Goal: Task Accomplishment & Management: Manage account settings

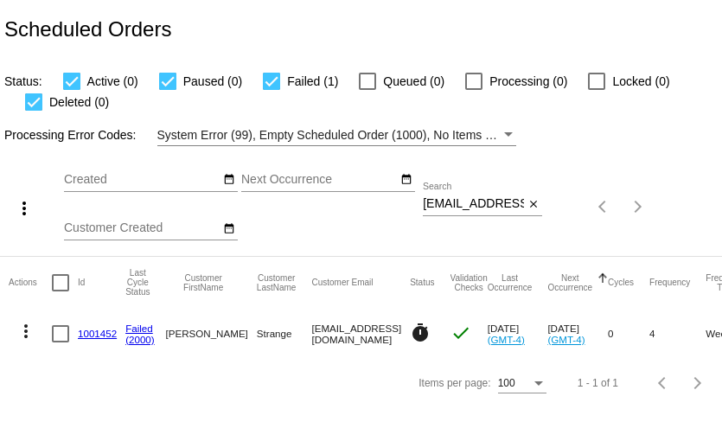
click at [483, 201] on input "marlastrange@ymail.com" at bounding box center [473, 204] width 101 height 14
click at [438, 201] on input "marlastrange@ymail.com" at bounding box center [473, 204] width 101 height 14
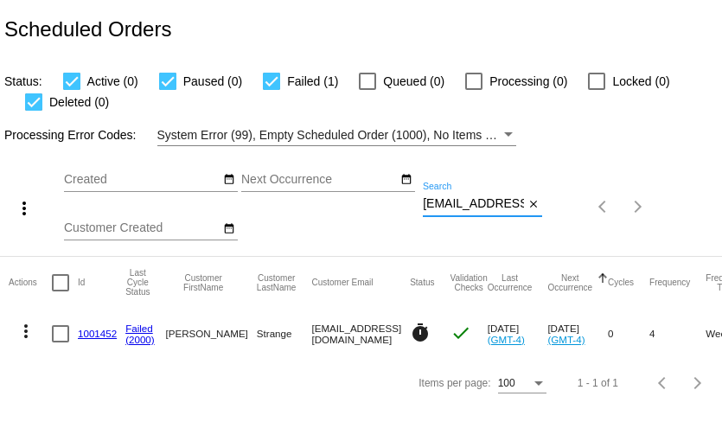
click at [438, 201] on input "marlastrange@ymail.com" at bounding box center [473, 204] width 101 height 14
paste input "vineyvonne2000@g"
type input "vineyvonne2000@gmail.com"
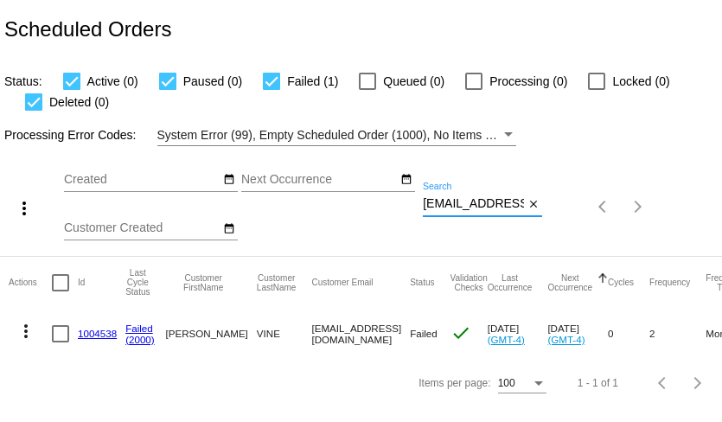
click at [22, 331] on mat-icon "more_vert" at bounding box center [26, 331] width 21 height 21
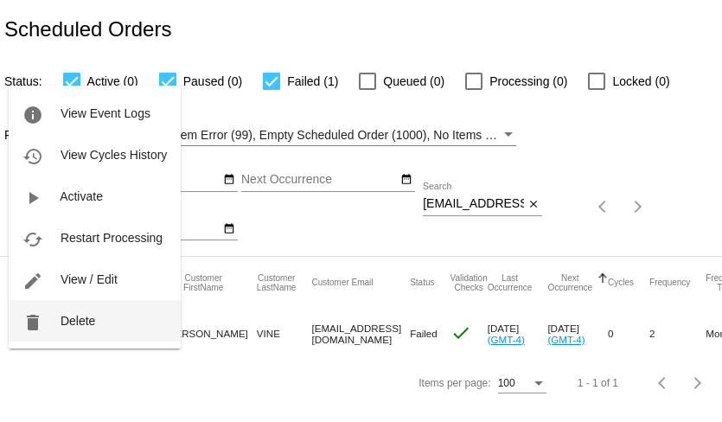
click at [55, 322] on button "delete Delete" at bounding box center [95, 321] width 172 height 42
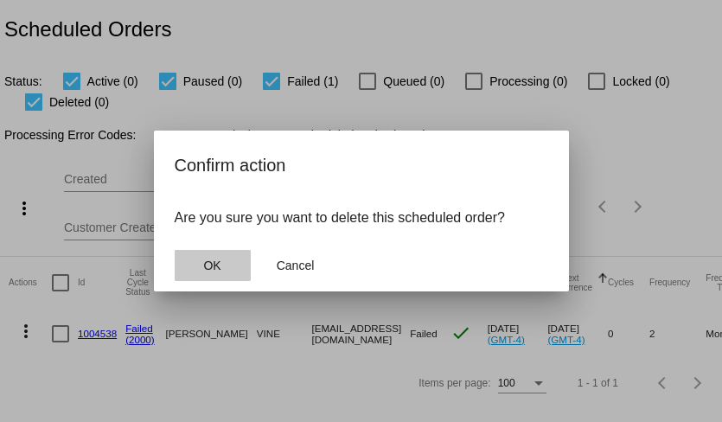
click at [217, 272] on span "OK" at bounding box center [211, 266] width 17 height 14
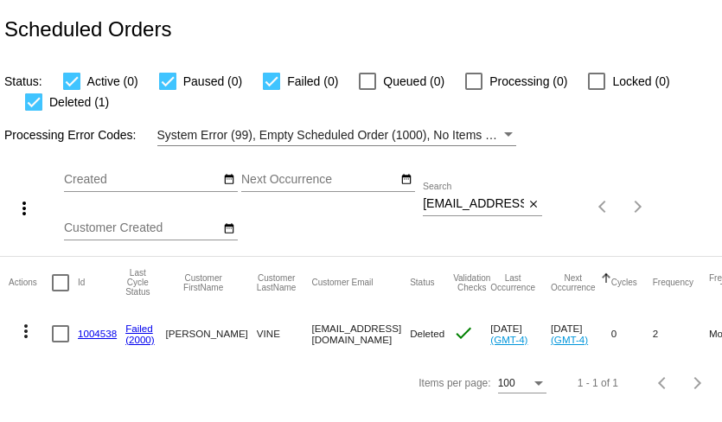
click at [476, 207] on input "[EMAIL_ADDRESS][DOMAIN_NAME]" at bounding box center [473, 204] width 101 height 14
click at [476, 207] on input "vineyvonne2000@gmail.com" at bounding box center [473, 204] width 101 height 14
paste input "dawgsgirl51@yahoo"
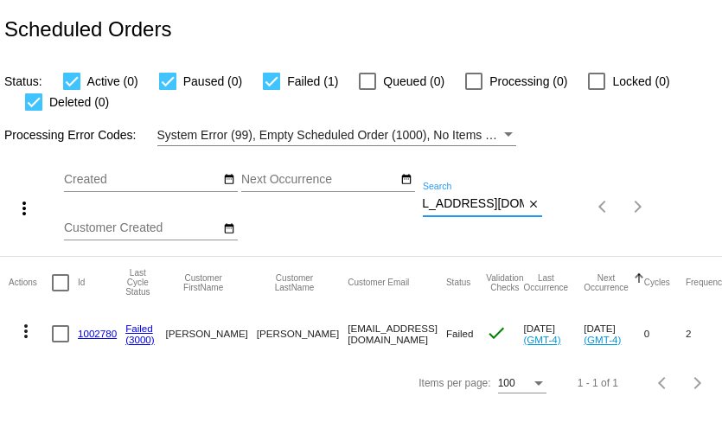
type input "dawgsgirl51@yahoo.com"
click at [27, 332] on mat-icon "more_vert" at bounding box center [26, 331] width 21 height 21
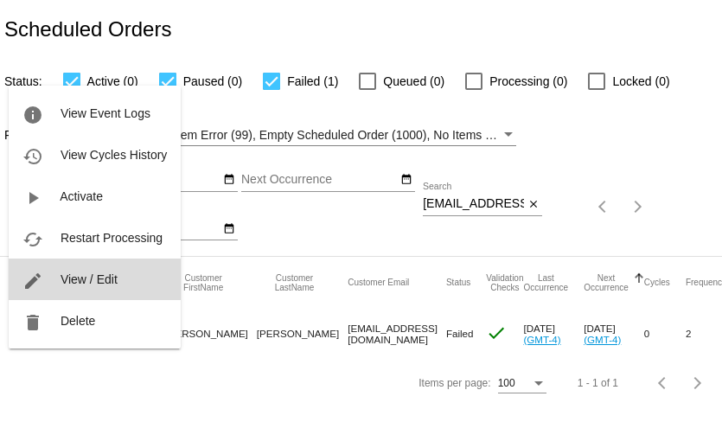
click at [90, 285] on span "View / Edit" at bounding box center [89, 279] width 57 height 14
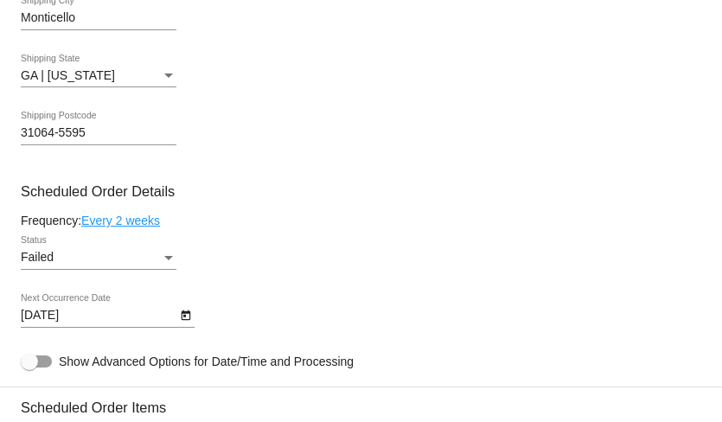
scroll to position [894, 0]
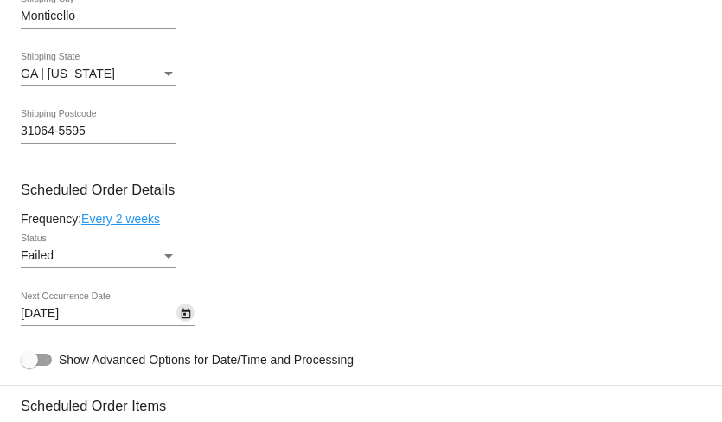
click at [184, 323] on icon "Open calendar" at bounding box center [186, 314] width 12 height 21
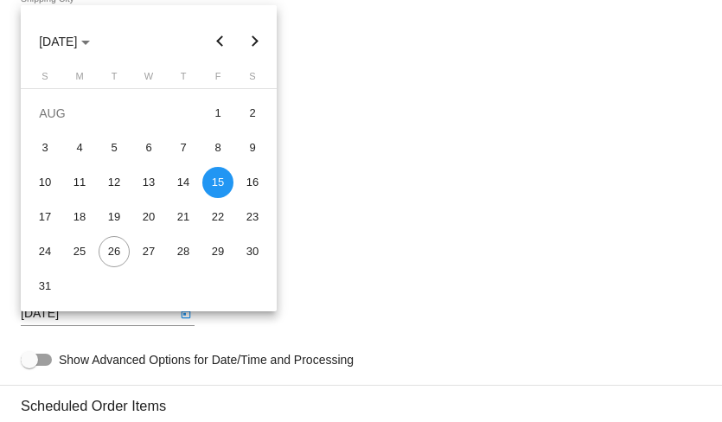
click at [255, 35] on button "Next month" at bounding box center [255, 41] width 35 height 35
click at [81, 182] on div "8" at bounding box center [79, 182] width 31 height 31
type input "9/8/2025"
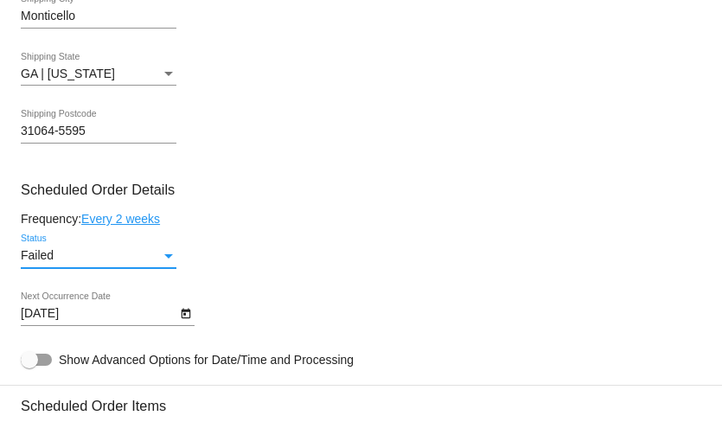
click at [149, 263] on div "Failed" at bounding box center [91, 256] width 140 height 14
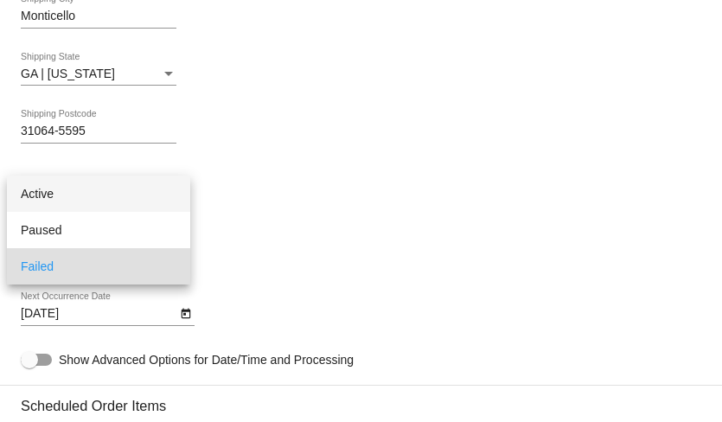
click at [139, 197] on span "Active" at bounding box center [99, 194] width 156 height 36
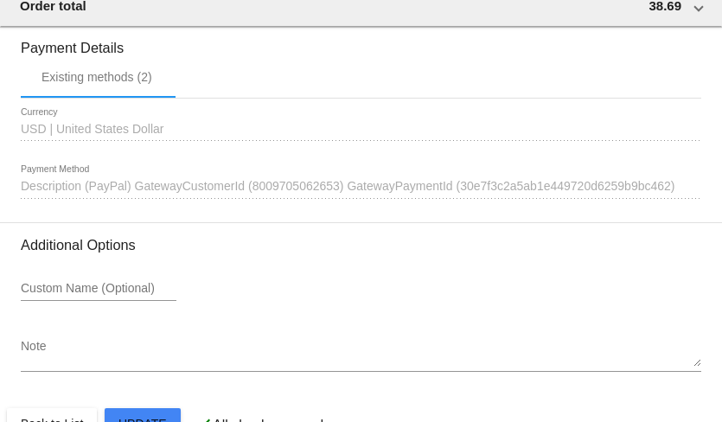
scroll to position [1762, 0]
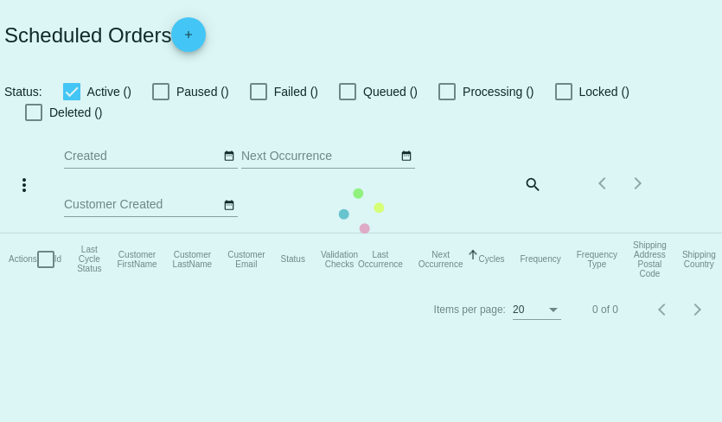
checkbox input "true"
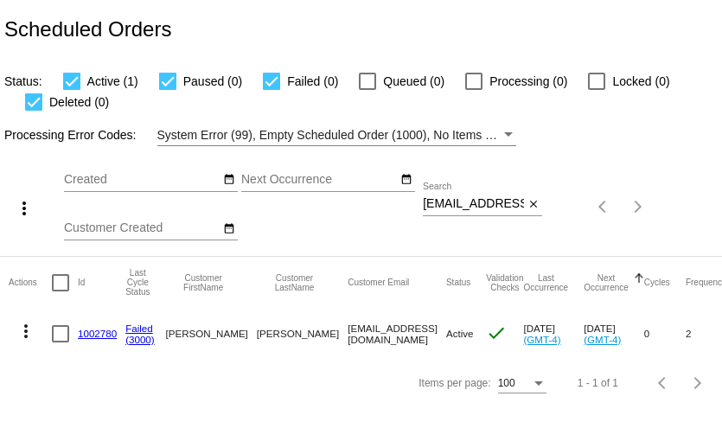
click at [481, 204] on input "dawgsgirl51@yahoo.com" at bounding box center [473, 204] width 101 height 14
paste input "paullew08@gmail"
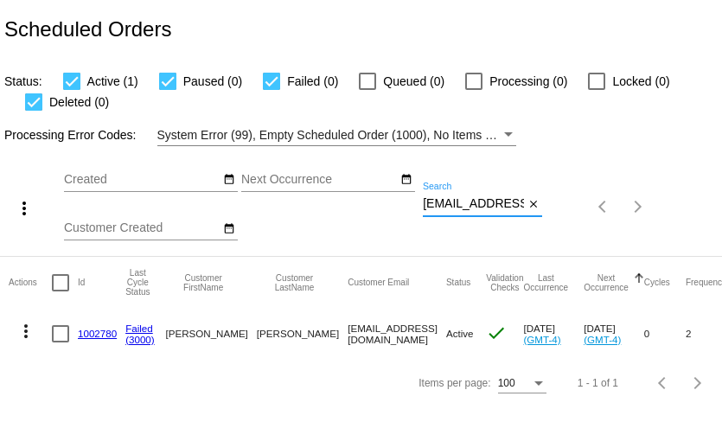
scroll to position [0, 19]
type input "[EMAIL_ADDRESS][DOMAIN_NAME]"
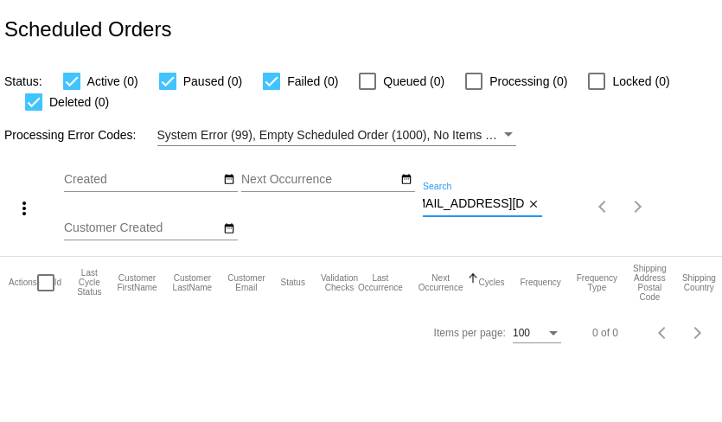
click at [464, 205] on input "[EMAIL_ADDRESS][DOMAIN_NAME]" at bounding box center [473, 204] width 101 height 14
click at [459, 205] on input "[EMAIL_ADDRESS][DOMAIN_NAME]" at bounding box center [473, 204] width 101 height 14
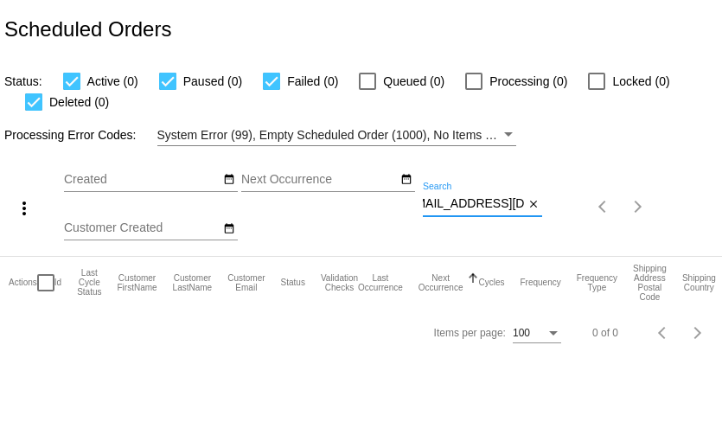
click at [459, 205] on input "[EMAIL_ADDRESS][DOMAIN_NAME]" at bounding box center [473, 204] width 101 height 14
click at [485, 206] on input "[EMAIL_ADDRESS][DOMAIN_NAME]" at bounding box center [473, 204] width 101 height 14
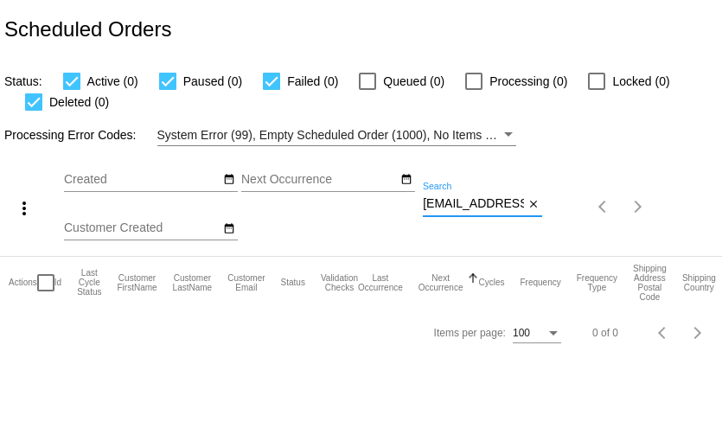
click at [485, 206] on input "[EMAIL_ADDRESS][DOMAIN_NAME]" at bounding box center [473, 204] width 101 height 14
paste input "marthaannfairchild"
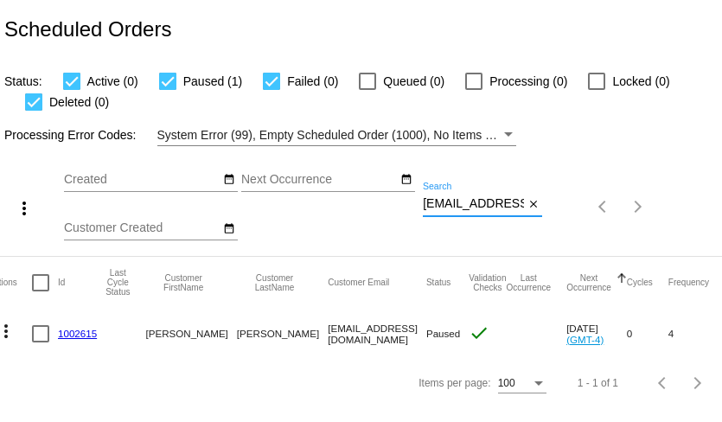
scroll to position [0, 16]
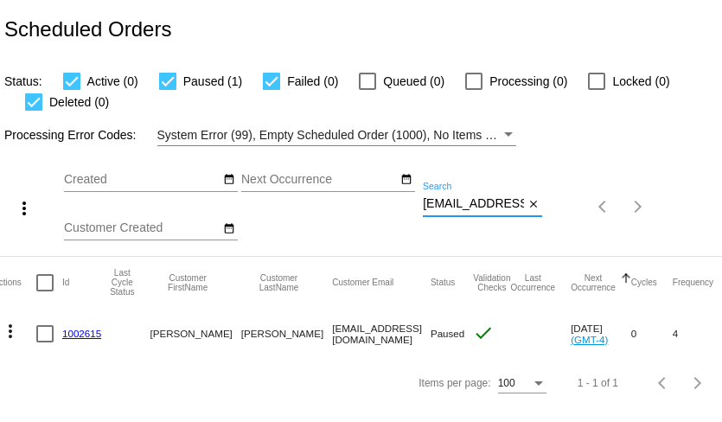
click at [470, 213] on div "[EMAIL_ADDRESS][DOMAIN_NAME] Search" at bounding box center [473, 199] width 101 height 34
click at [483, 198] on input "[EMAIL_ADDRESS][DOMAIN_NAME]" at bounding box center [473, 204] width 101 height 14
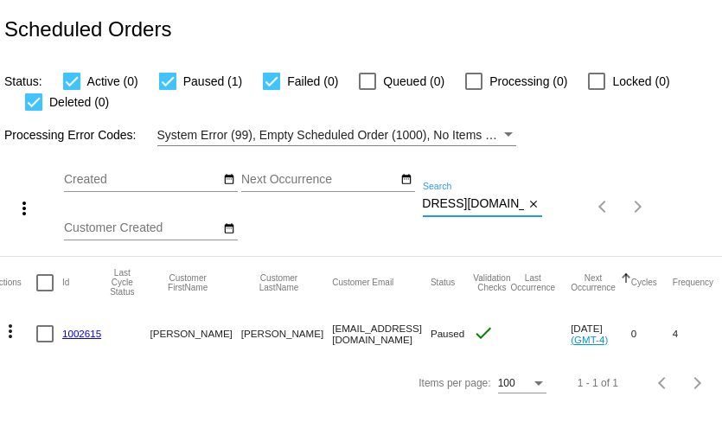
click at [483, 198] on input "[EMAIL_ADDRESS][DOMAIN_NAME]" at bounding box center [473, 204] width 101 height 14
paste input "[EMAIL_ADDRESS]"
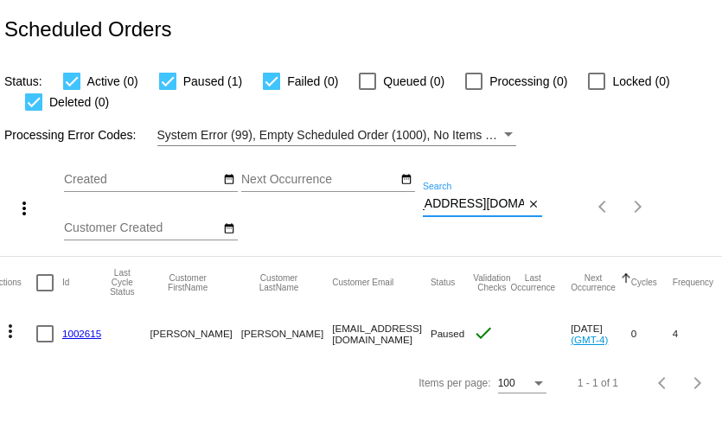
type input "[EMAIL_ADDRESS][DOMAIN_NAME]"
click at [11, 324] on mat-icon "more_vert" at bounding box center [10, 331] width 21 height 21
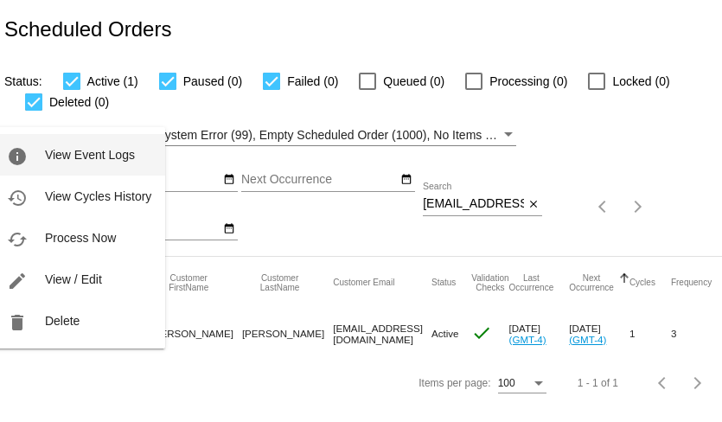
click at [49, 158] on span "View Event Logs" at bounding box center [90, 155] width 90 height 14
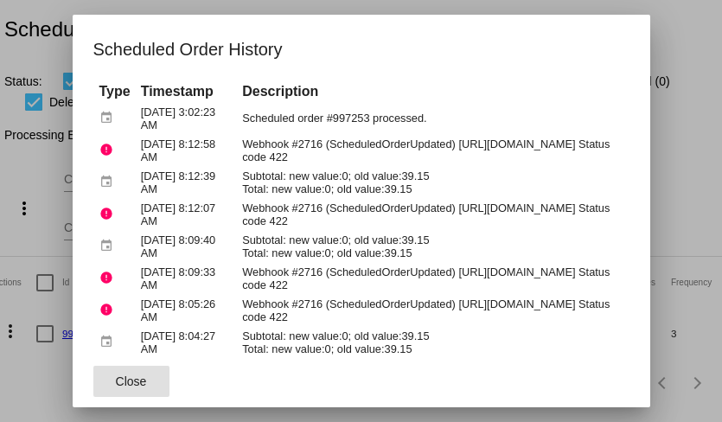
click at [44, 53] on div at bounding box center [361, 211] width 722 height 422
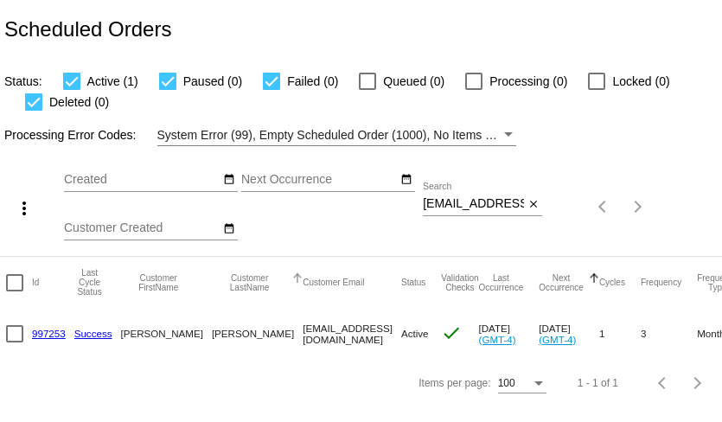
scroll to position [0, 48]
